Goal: Communication & Community: Answer question/provide support

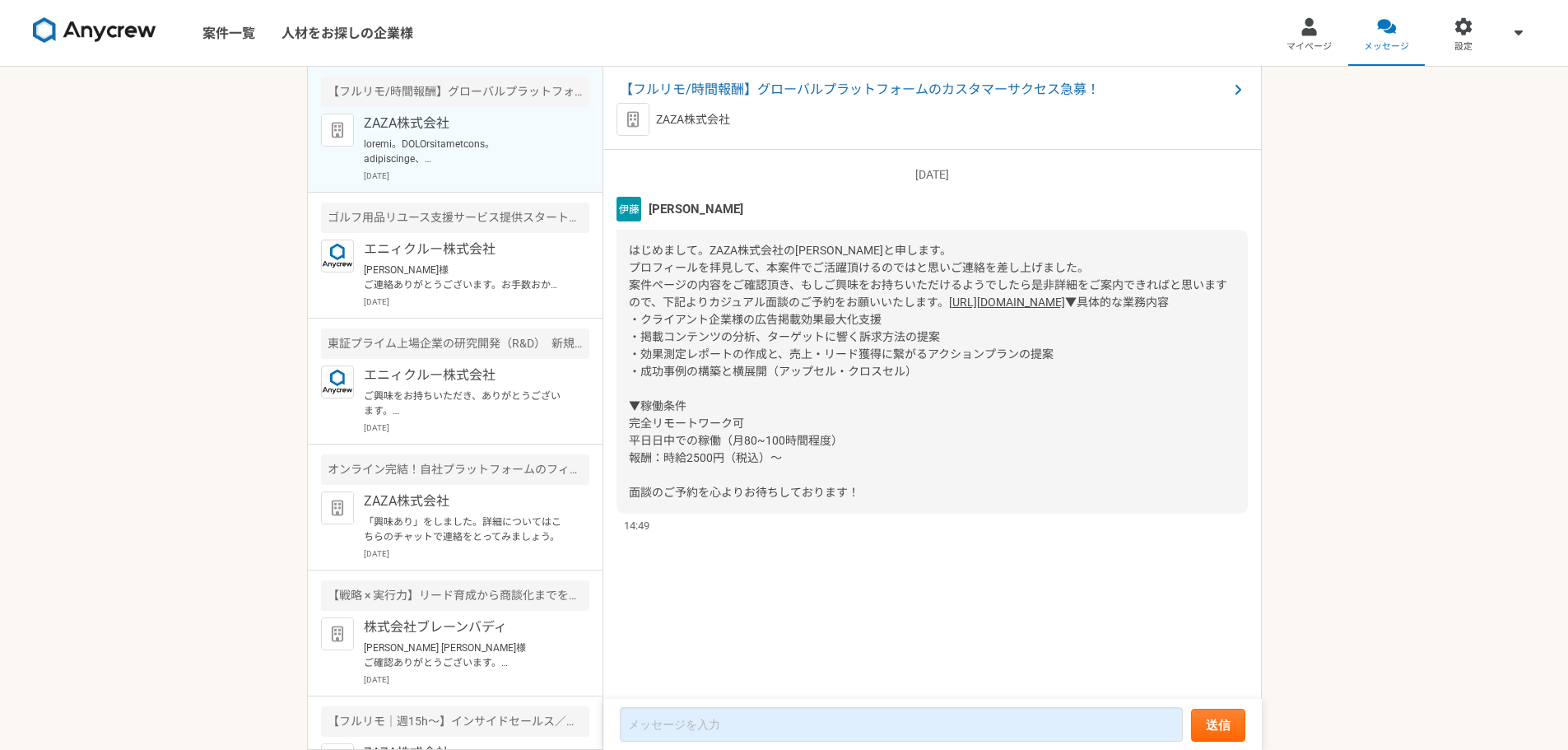
click at [486, 152] on p at bounding box center [465, 151] width 203 height 29
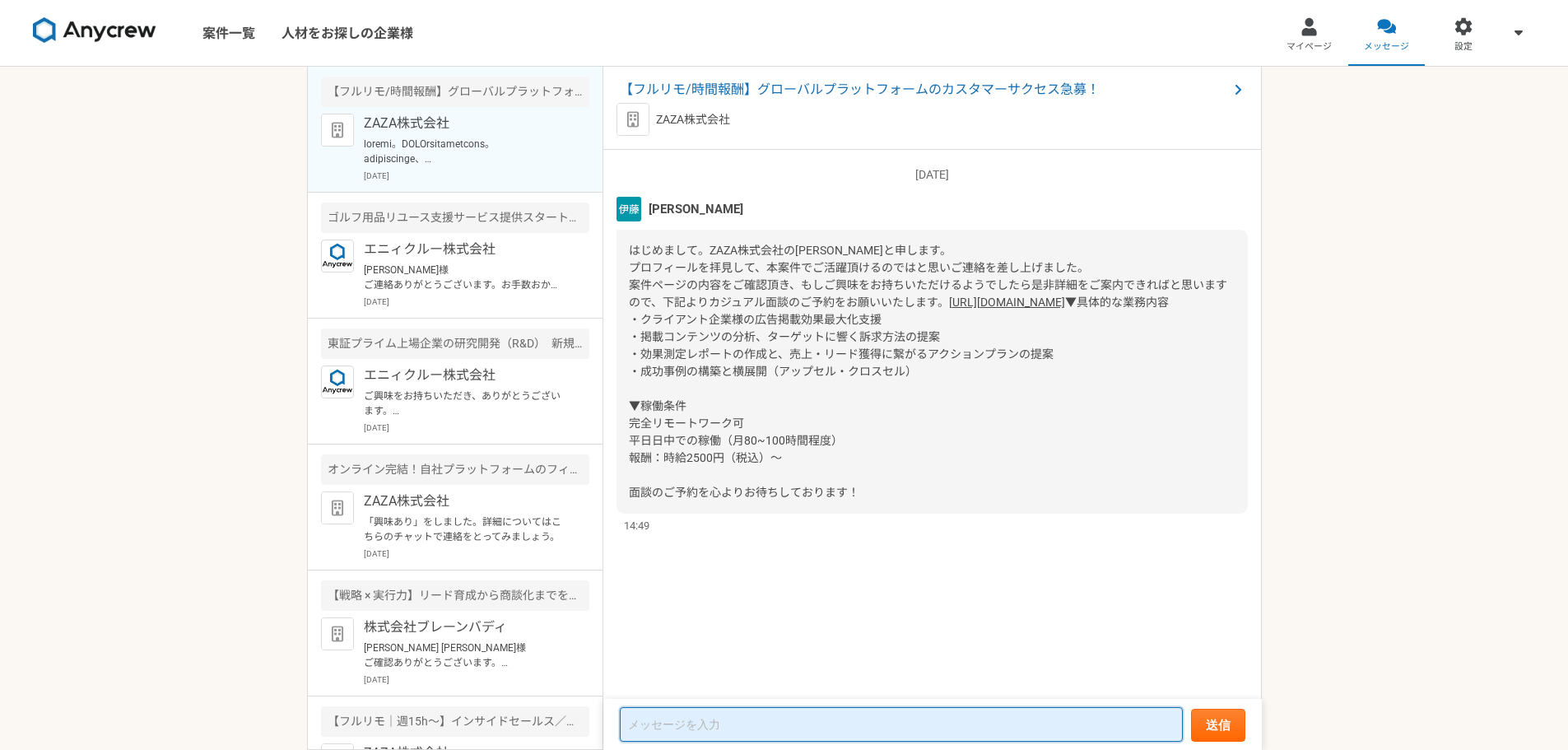
click at [708, 728] on textarea at bounding box center [901, 724] width 563 height 34
type textarea "う"
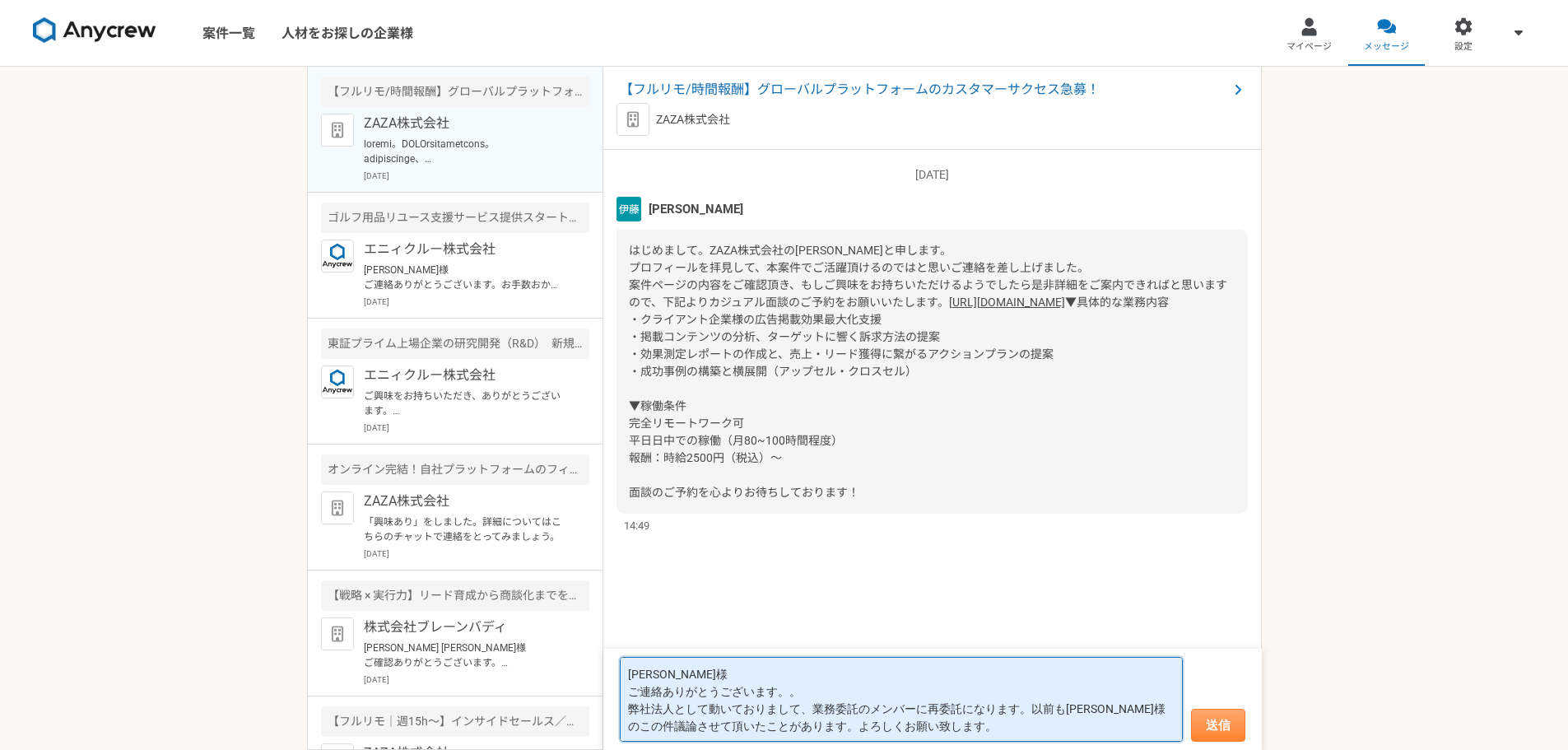
type textarea "[PERSON_NAME]様 ご連絡ありがとうございます。。 弊社法人として動いておりまして、業務委託のメンバーに再委託になります。以前も[PERSON_NA…"
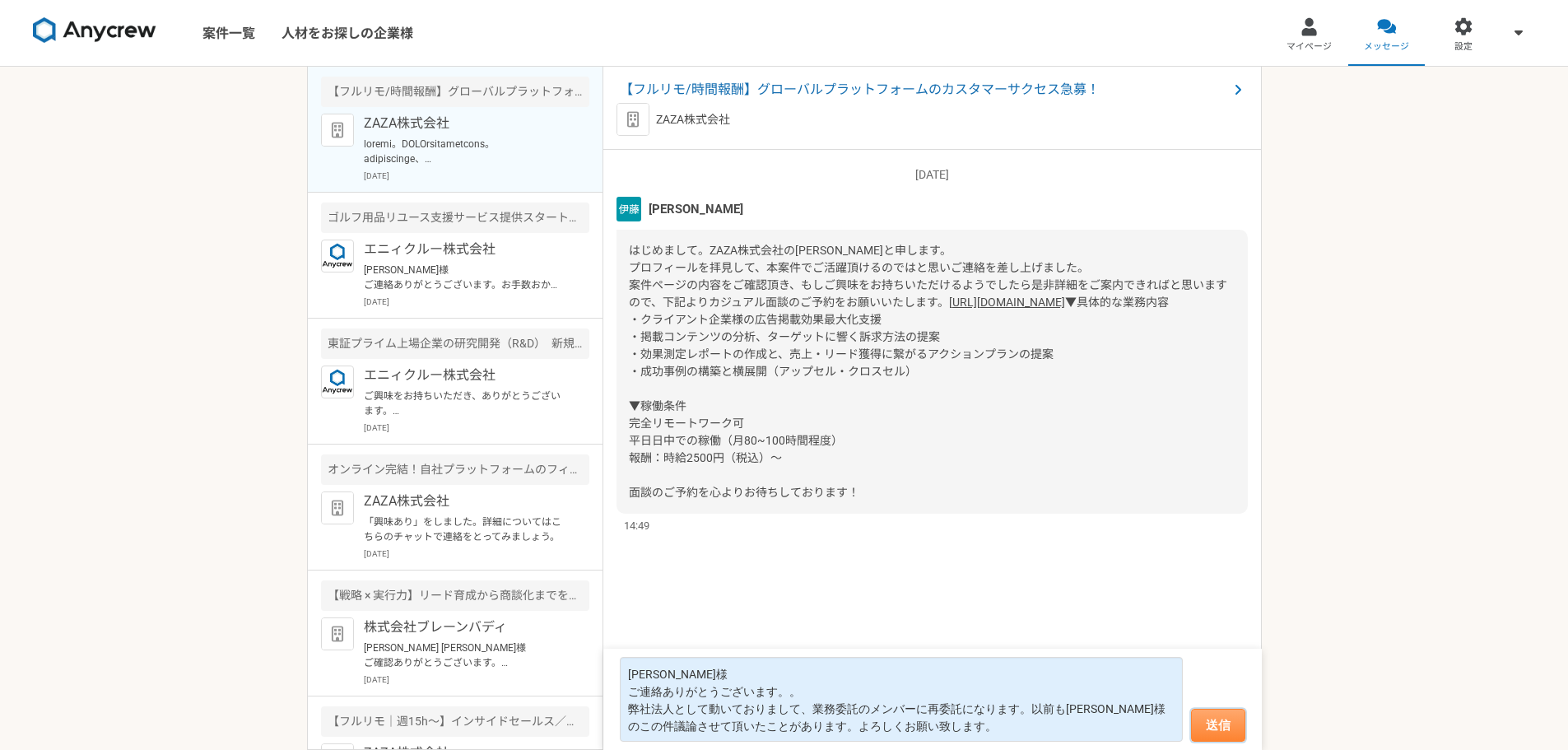
click at [1227, 731] on button "送信" at bounding box center [1218, 724] width 54 height 33
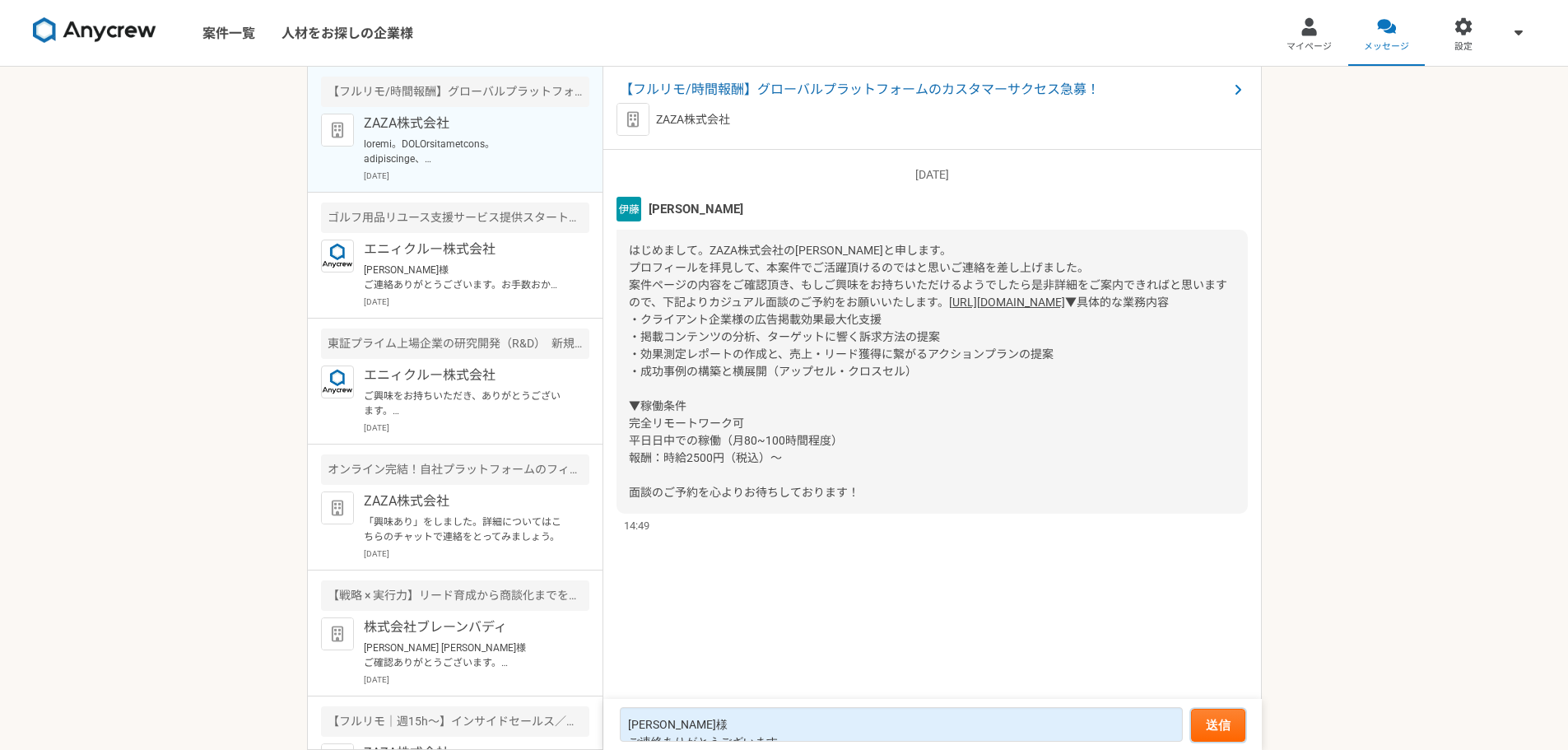
scroll to position [61, 0]
